Goal: Navigation & Orientation: Find specific page/section

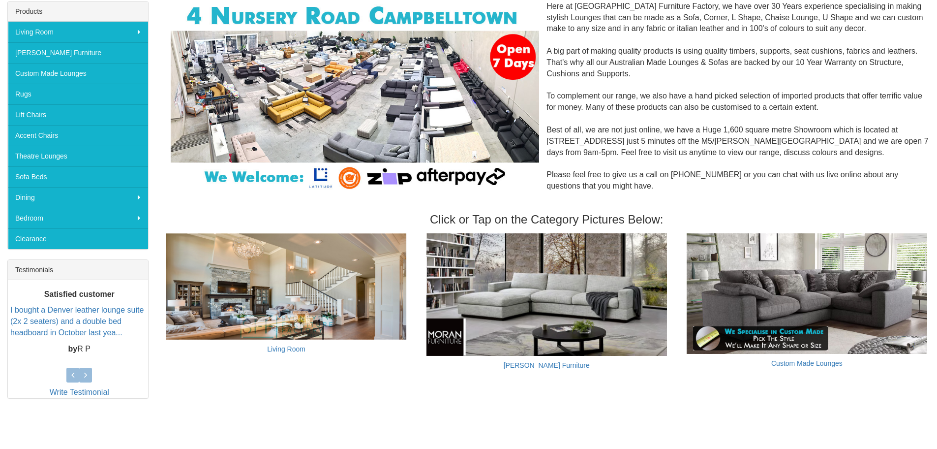
scroll to position [160, 0]
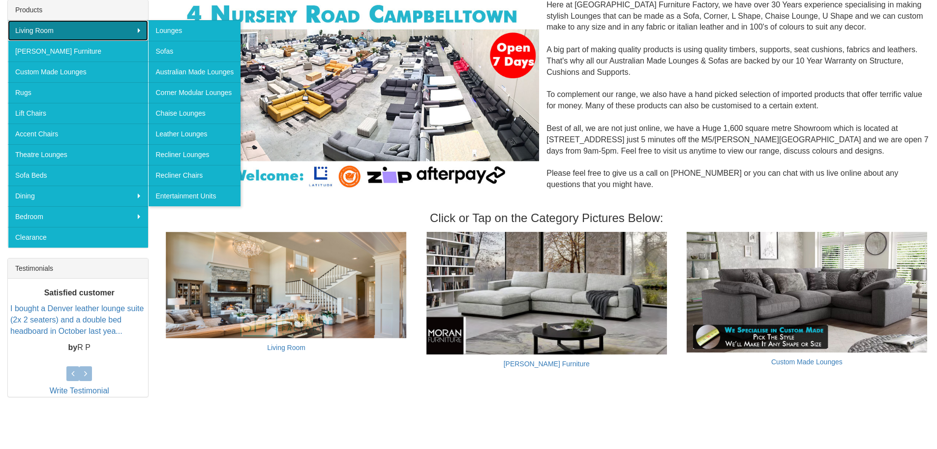
click at [53, 25] on link "Living Room" at bounding box center [78, 30] width 140 height 21
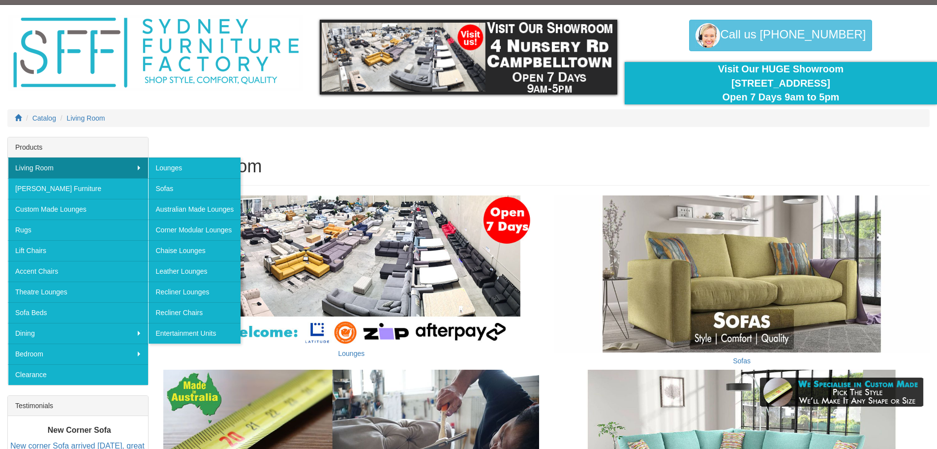
scroll to position [25, 0]
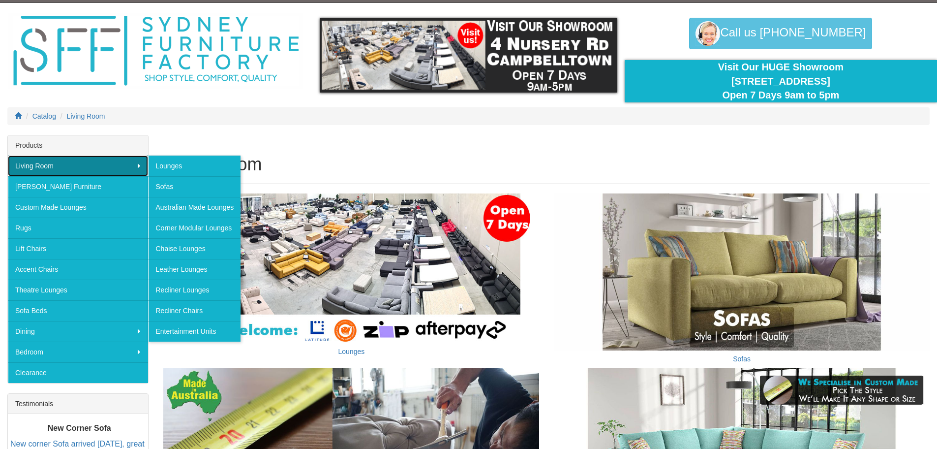
click at [135, 158] on link "Living Room" at bounding box center [78, 165] width 140 height 21
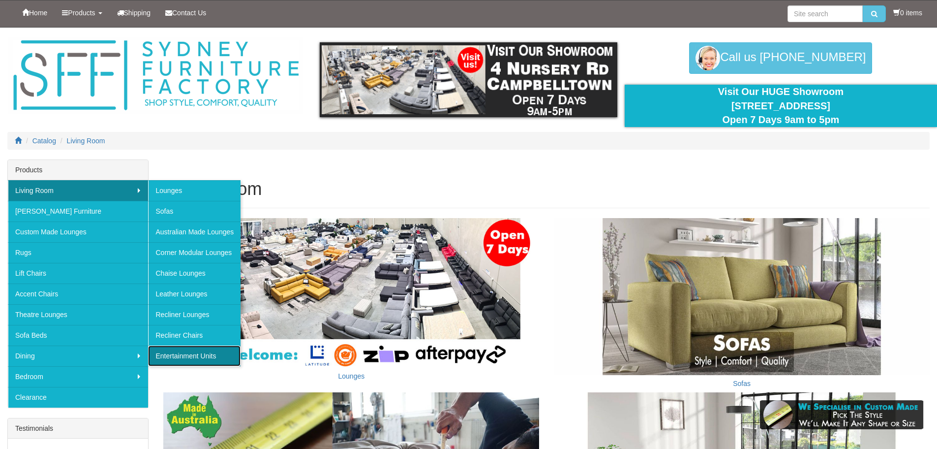
click at [175, 356] on link "Entertainment Units" at bounding box center [194, 355] width 92 height 21
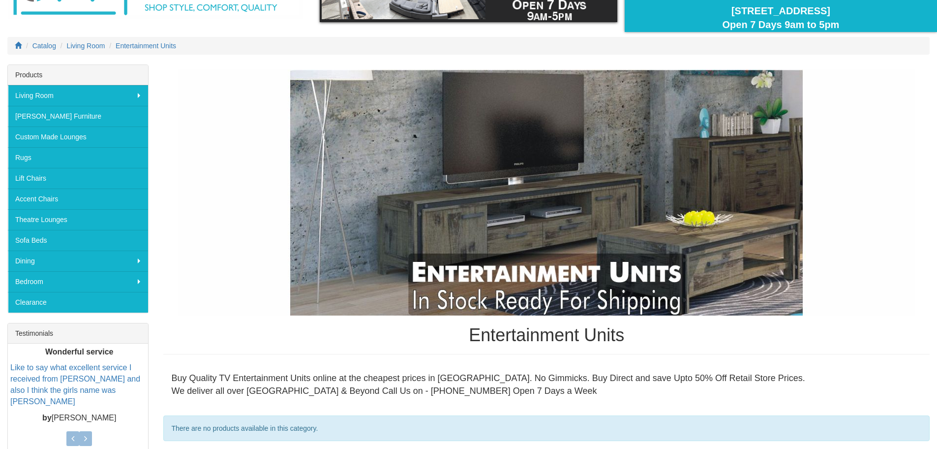
scroll to position [86, 0]
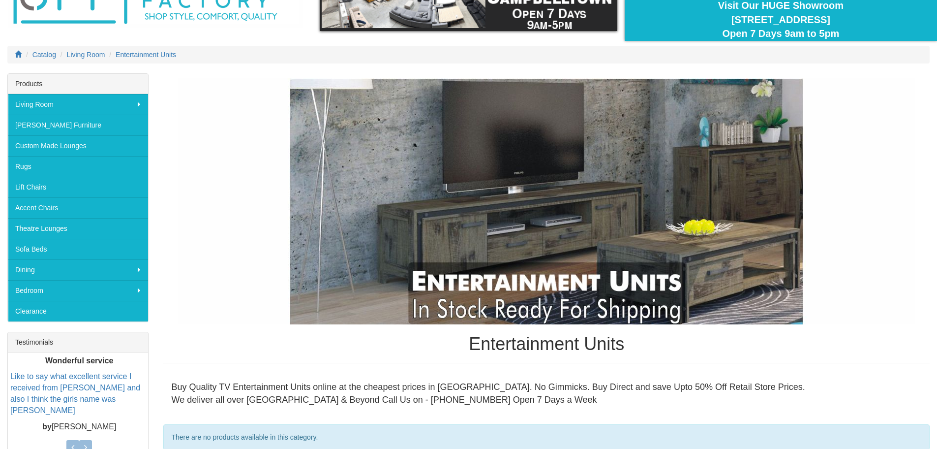
click at [603, 179] on img at bounding box center [547, 201] width 738 height 246
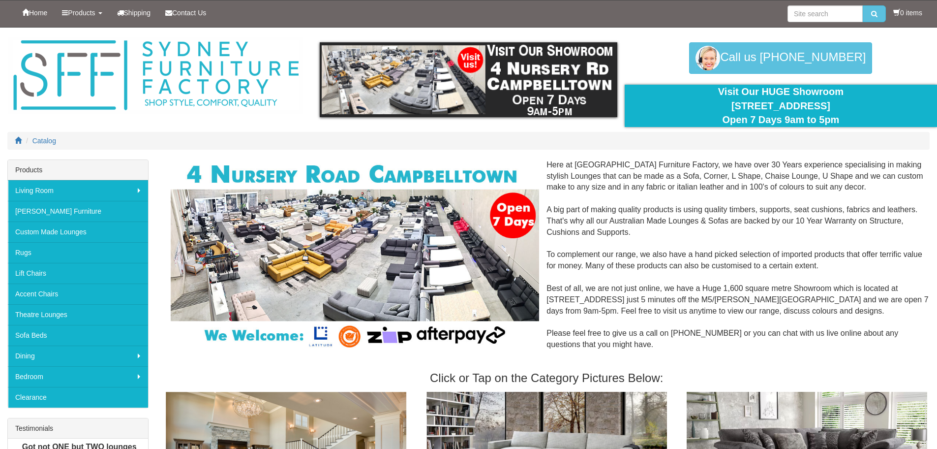
scroll to position [160, 0]
